Goal: Navigation & Orientation: Find specific page/section

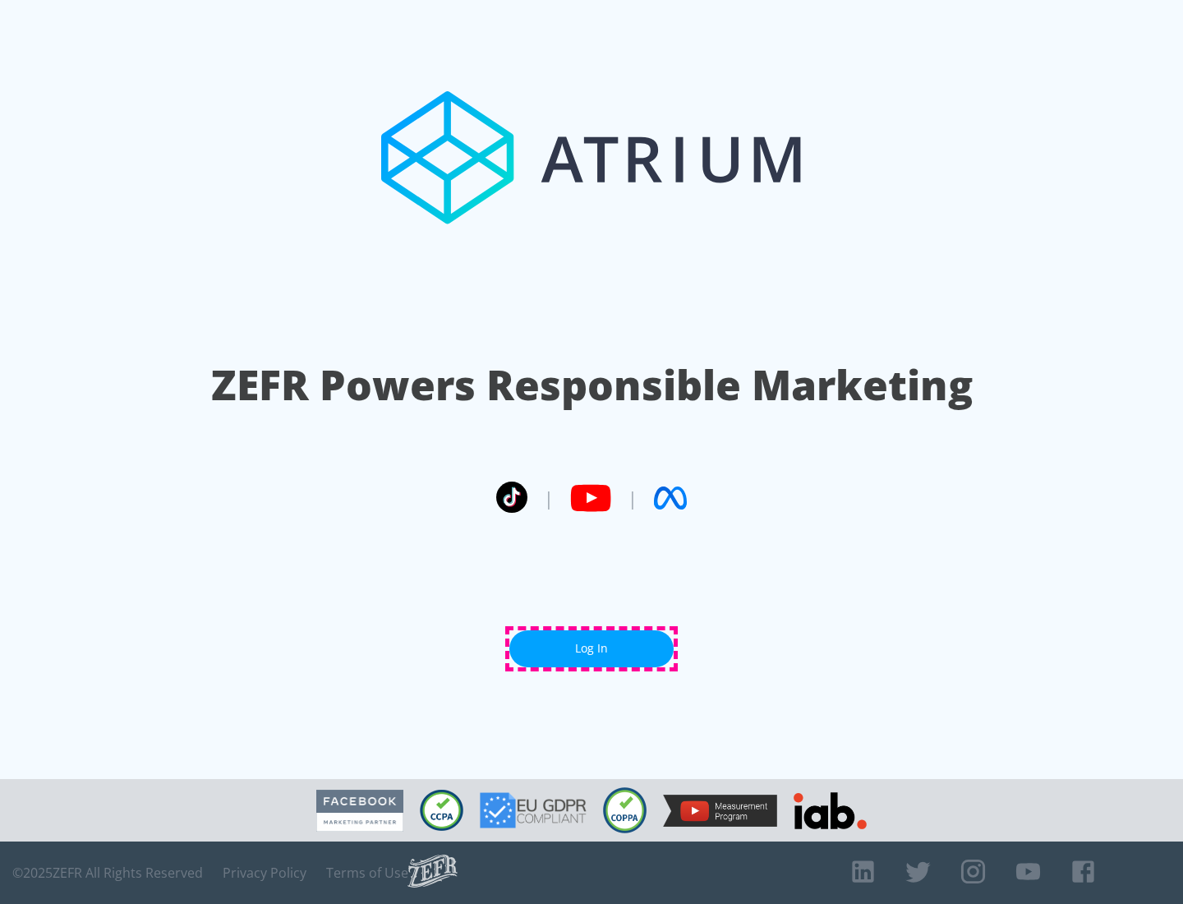
click at [592, 648] on link "Log In" at bounding box center [591, 648] width 164 height 37
